Goal: Transaction & Acquisition: Download file/media

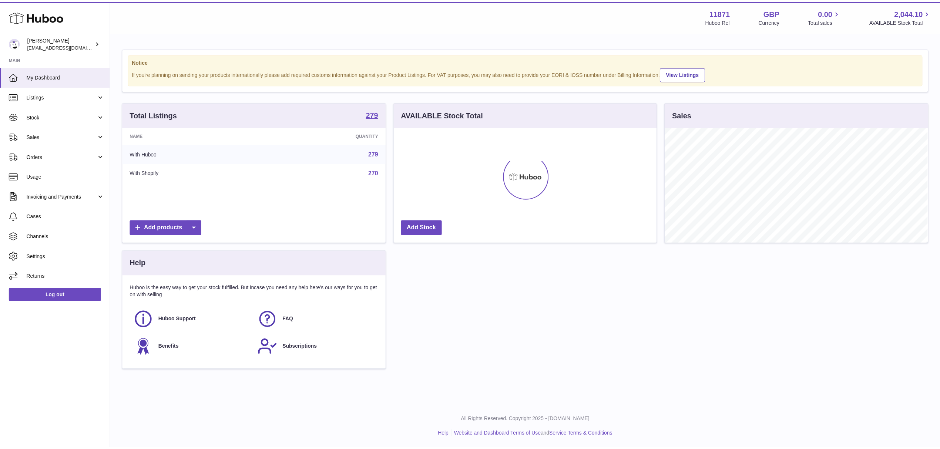
scroll to position [370070, 369923]
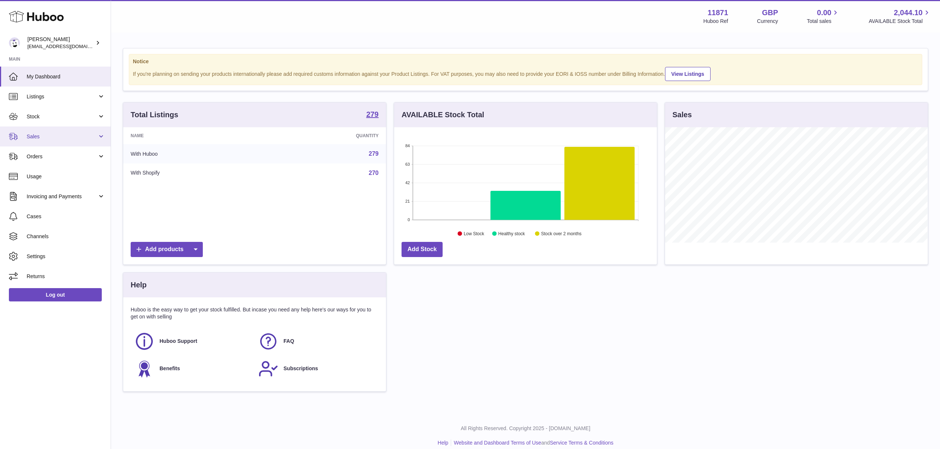
click at [93, 133] on span "Sales" at bounding box center [62, 136] width 71 height 7
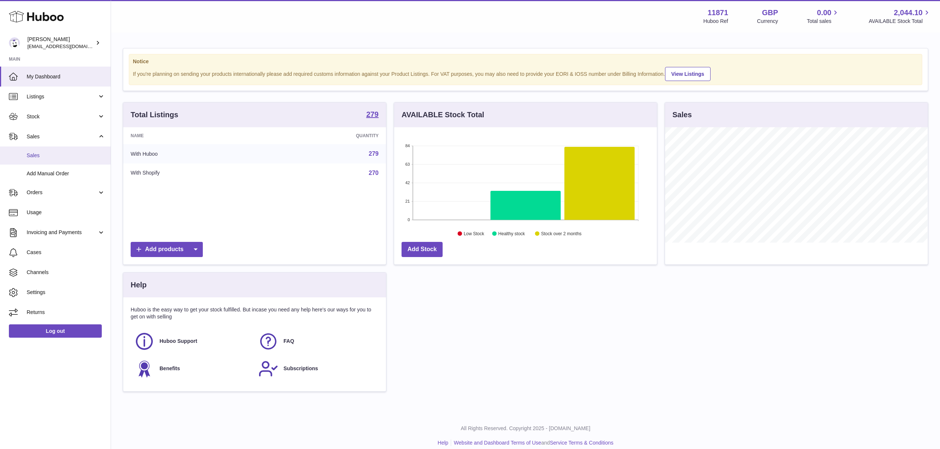
click at [66, 156] on span "Sales" at bounding box center [66, 155] width 78 height 7
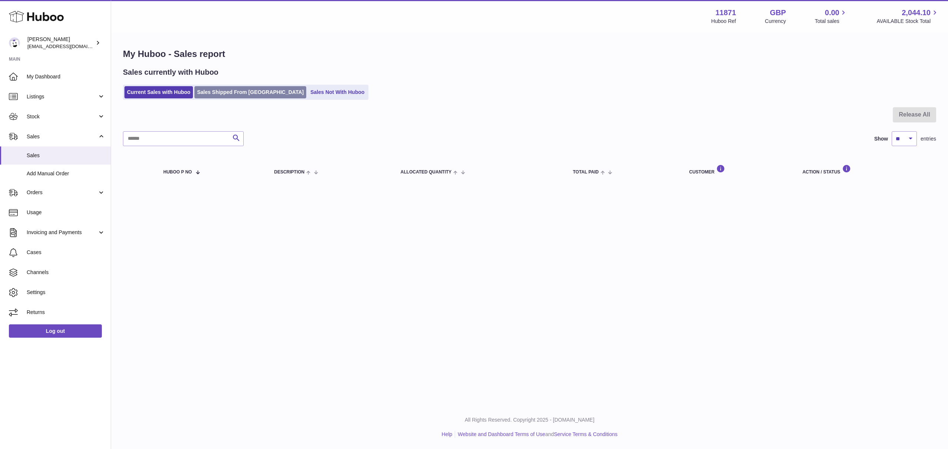
click at [258, 93] on link "Sales Shipped From [GEOGRAPHIC_DATA]" at bounding box center [250, 92] width 112 height 12
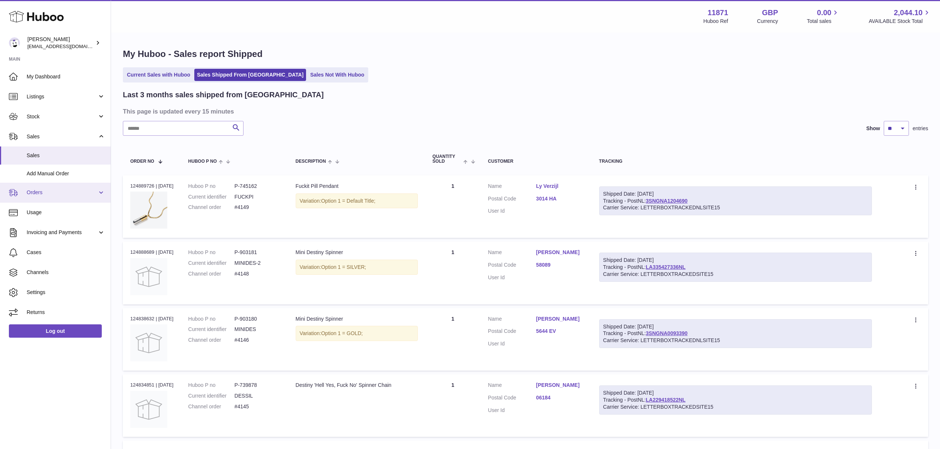
click at [76, 193] on span "Orders" at bounding box center [62, 192] width 71 height 7
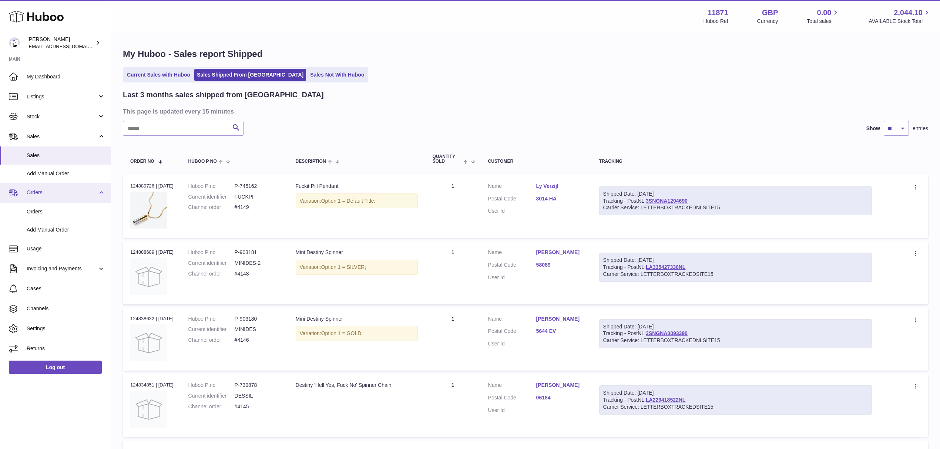
click at [76, 193] on span "Orders" at bounding box center [62, 192] width 71 height 7
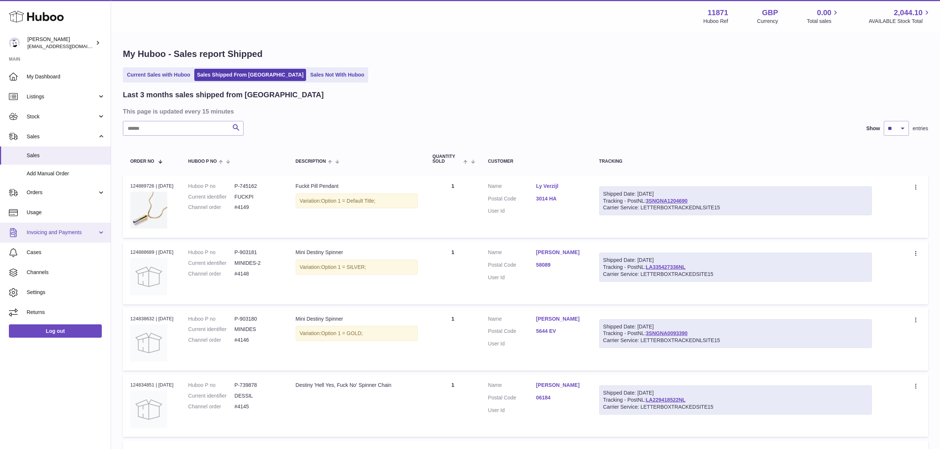
click at [73, 230] on span "Invoicing and Payments" at bounding box center [62, 232] width 71 height 7
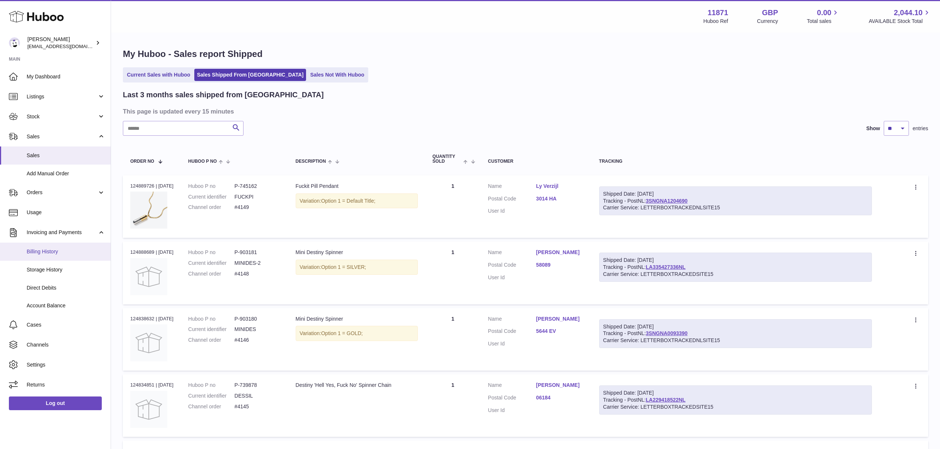
click at [63, 253] on span "Billing History" at bounding box center [66, 251] width 78 height 7
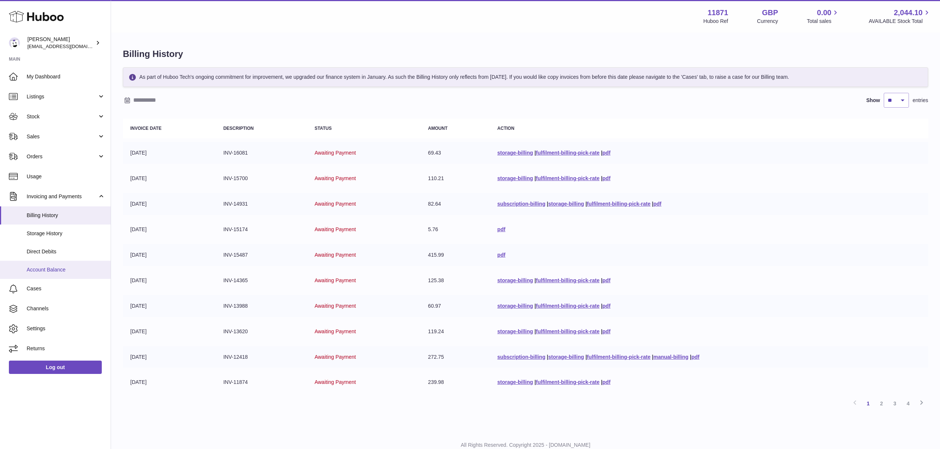
click at [57, 273] on link "Account Balance" at bounding box center [55, 270] width 111 height 18
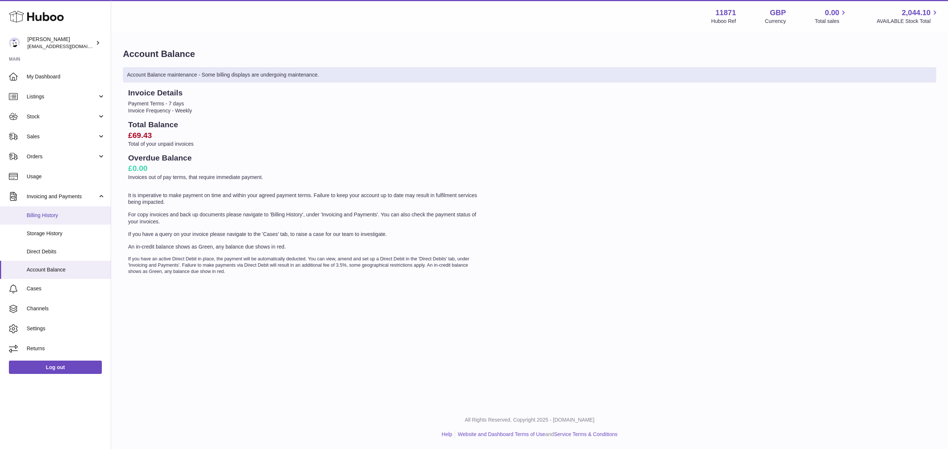
click at [64, 208] on link "Billing History" at bounding box center [55, 216] width 111 height 18
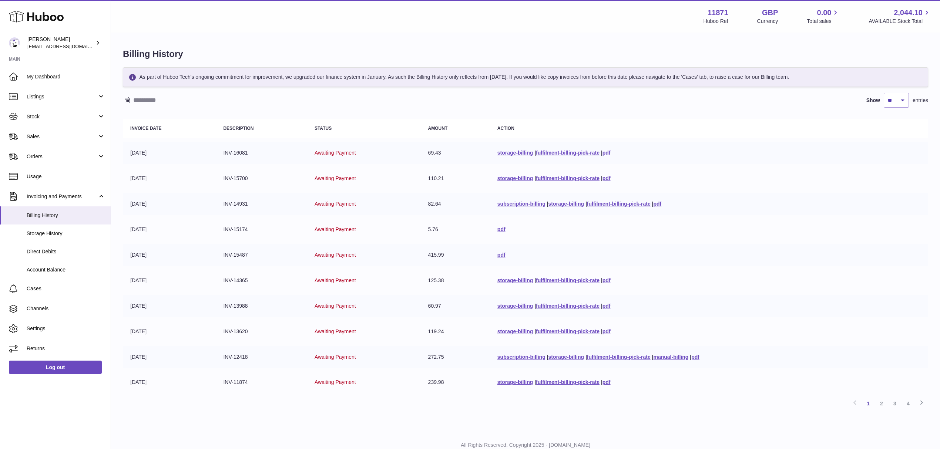
click at [606, 153] on link "pdf" at bounding box center [607, 153] width 8 height 6
click at [498, 229] on link "pdf" at bounding box center [502, 230] width 8 height 6
click at [498, 257] on link "pdf" at bounding box center [502, 255] width 8 height 6
click at [605, 280] on link "pdf" at bounding box center [607, 281] width 8 height 6
click at [603, 304] on link "pdf" at bounding box center [607, 306] width 8 height 6
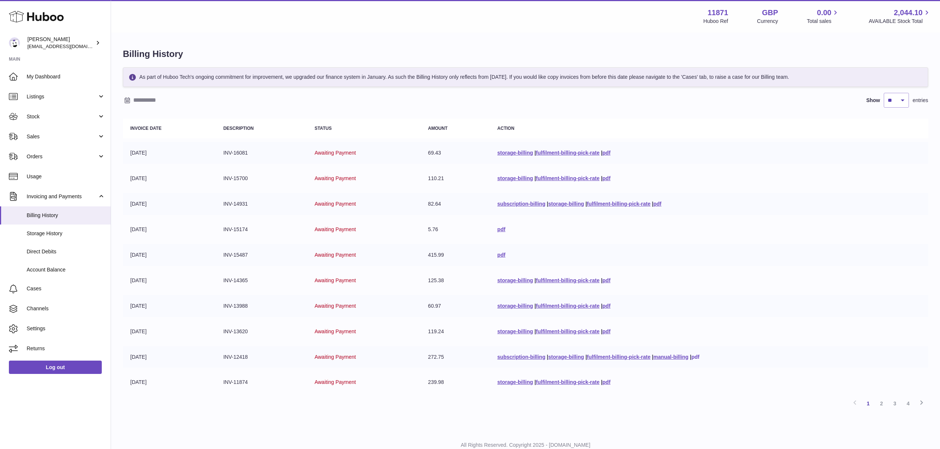
click at [700, 356] on link "pdf" at bounding box center [696, 357] width 8 height 6
click at [883, 400] on link "2" at bounding box center [881, 403] width 13 height 13
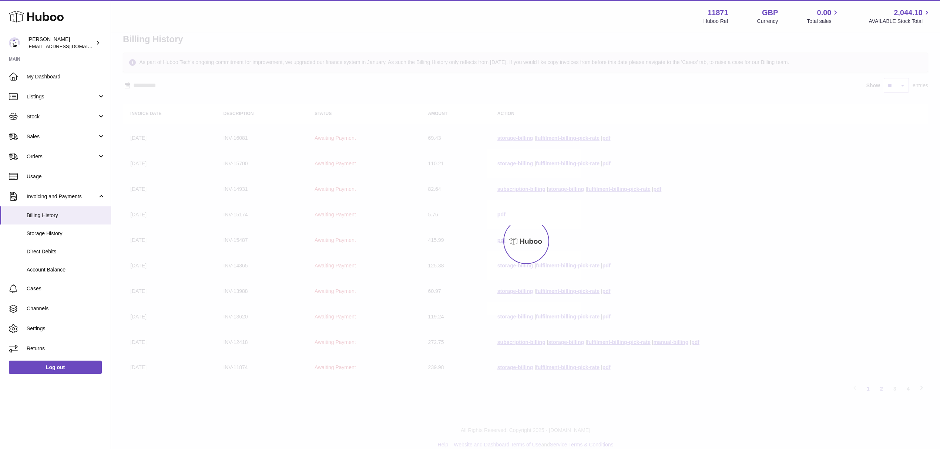
scroll to position [22, 0]
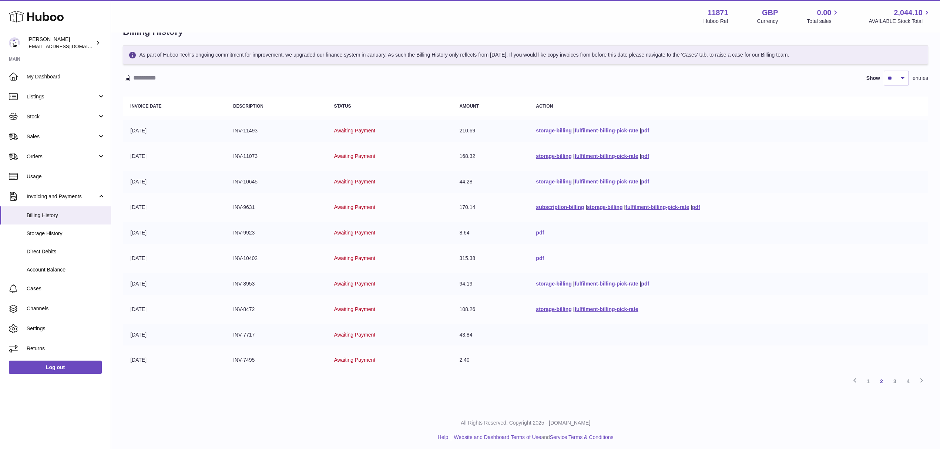
click at [536, 258] on link "pdf" at bounding box center [540, 258] width 8 height 6
